Goal: Find specific page/section: Find specific page/section

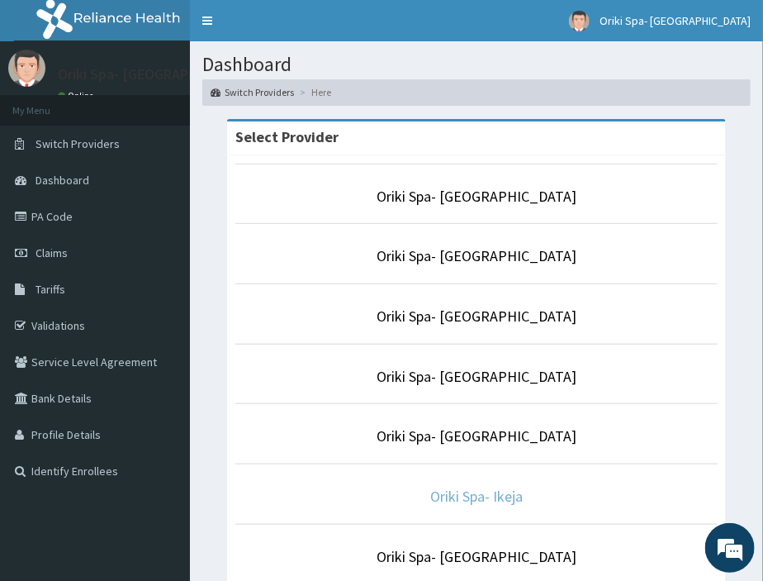
click at [449, 496] on link "Oriki Spa- Ikeja" at bounding box center [476, 496] width 93 height 19
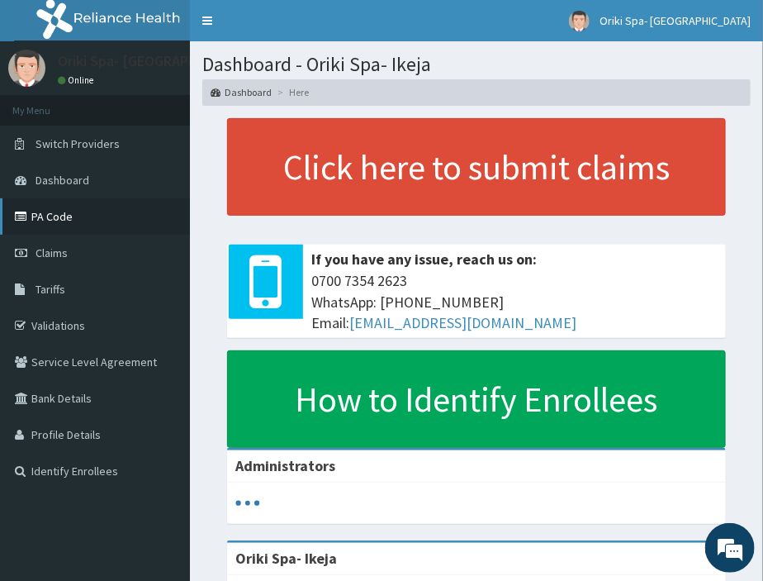
click at [48, 212] on link "PA Code" at bounding box center [95, 216] width 190 height 36
